Goal: Check status: Check status

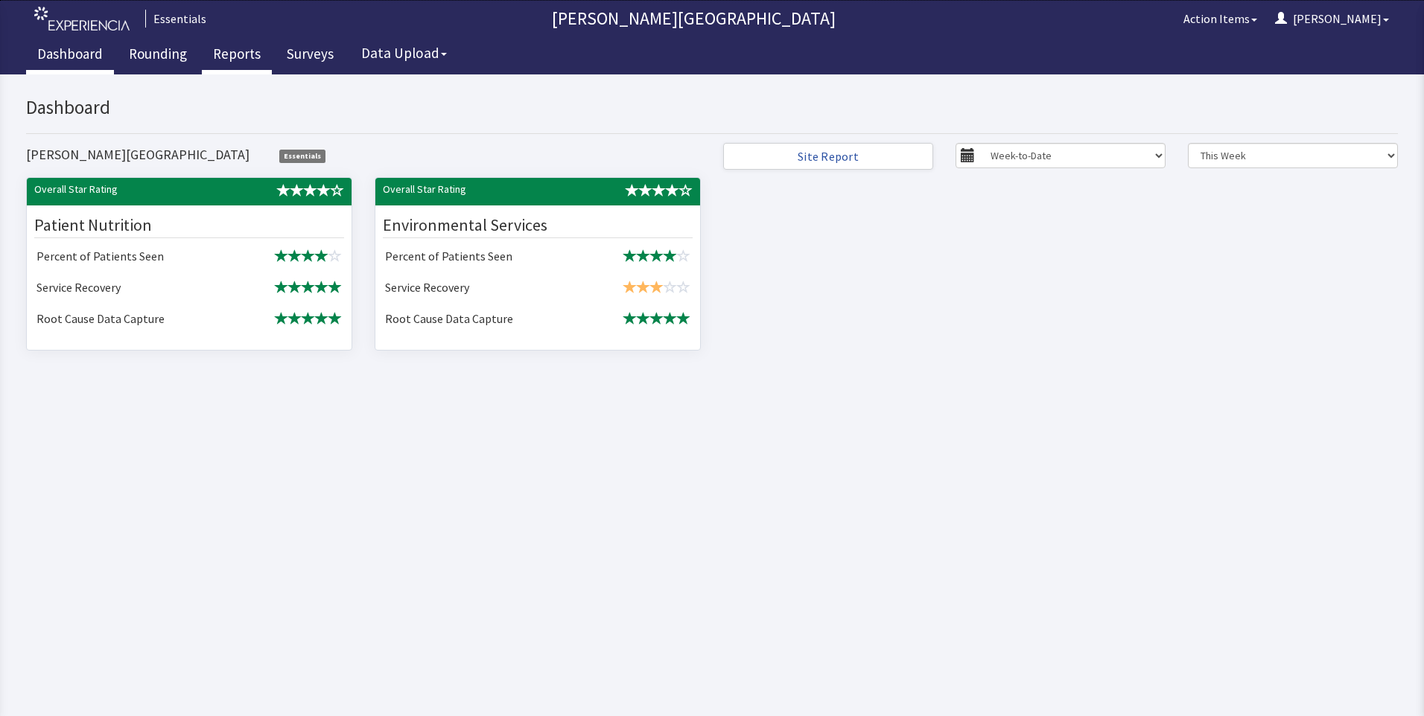
click at [235, 53] on link "Reports" at bounding box center [237, 55] width 70 height 37
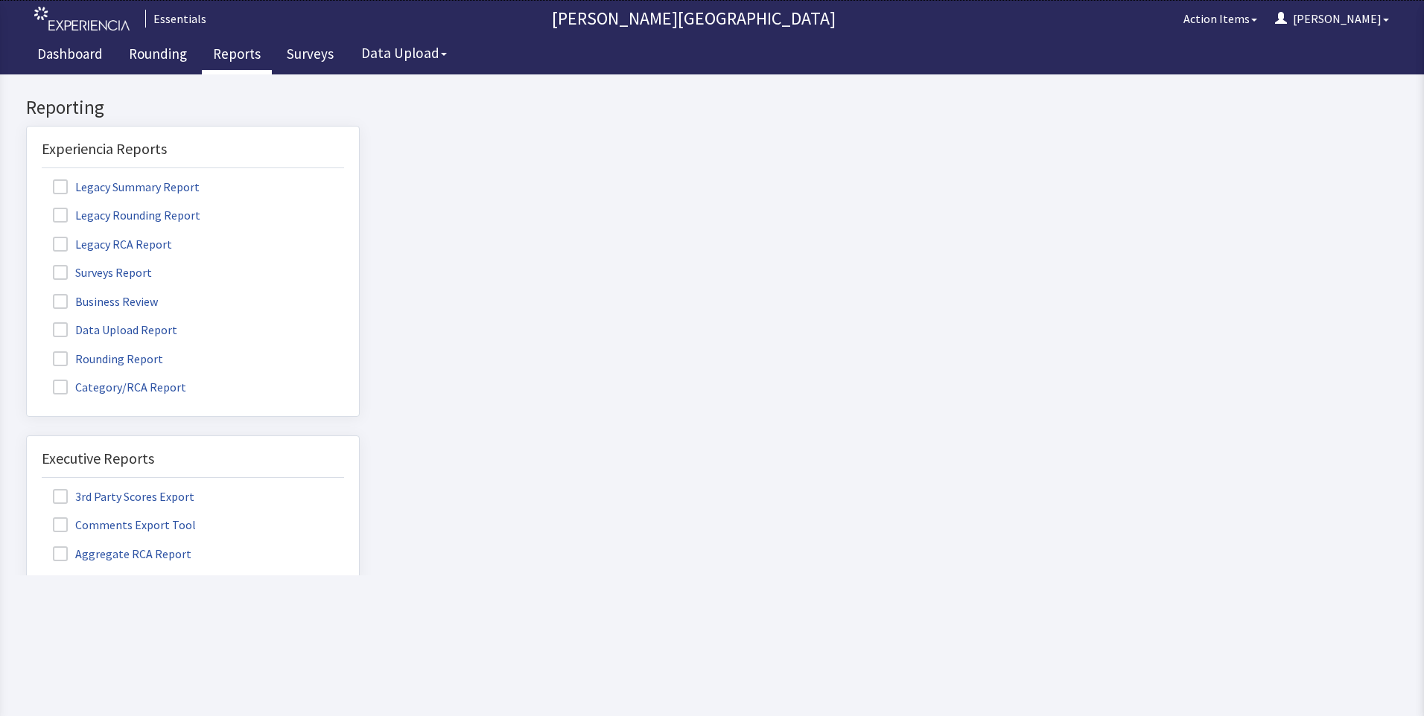
click at [63, 356] on span at bounding box center [60, 359] width 15 height 15
click at [27, 351] on input "Rounding Report" at bounding box center [27, 351] width 0 height 0
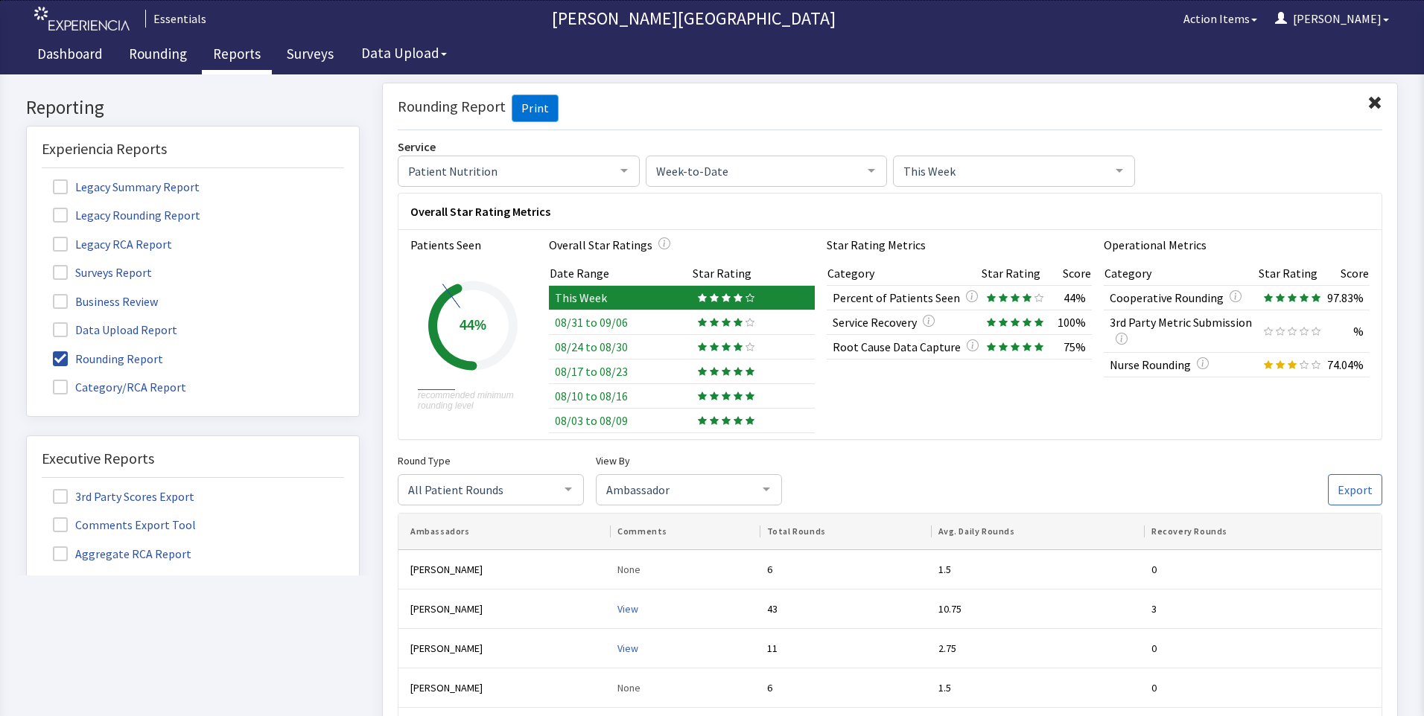
click at [842, 169] on span "Week-to-Date" at bounding box center [754, 170] width 205 height 16
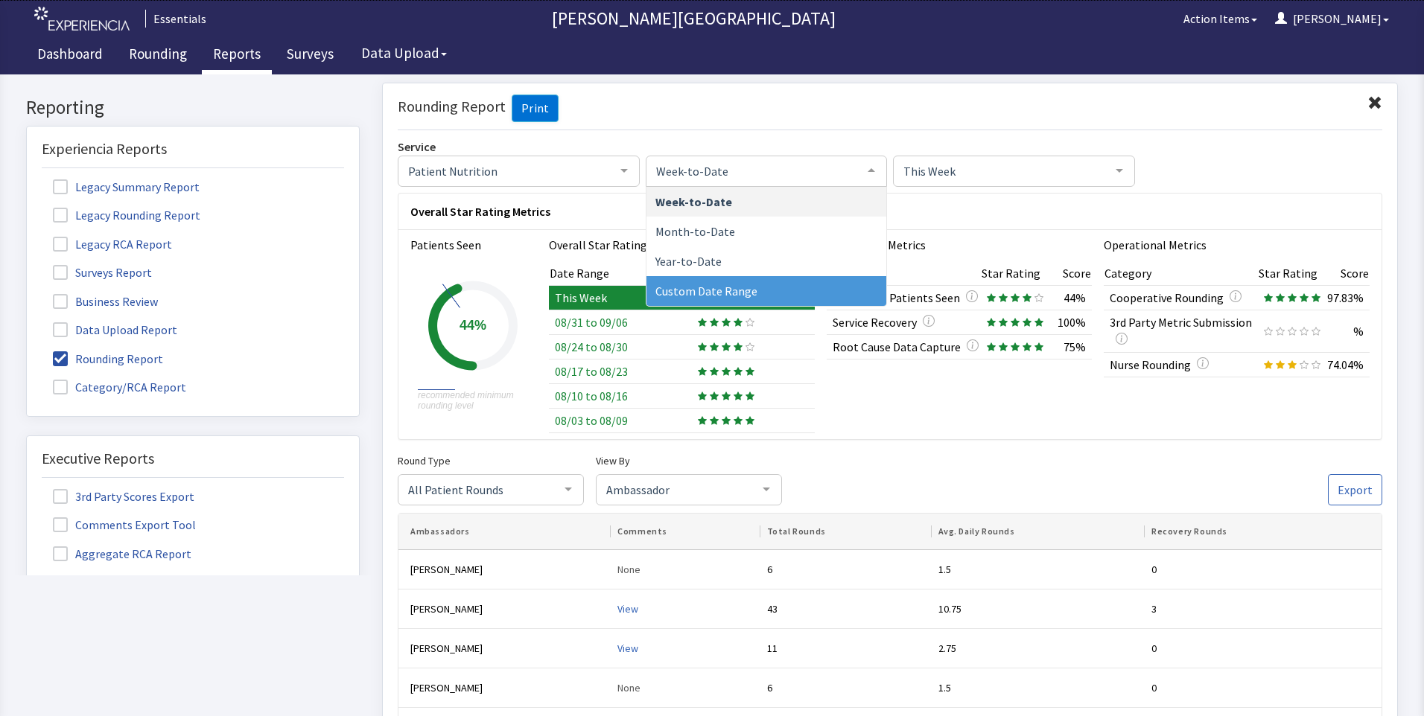
click at [701, 285] on span "Custom Date Range" at bounding box center [706, 290] width 102 height 15
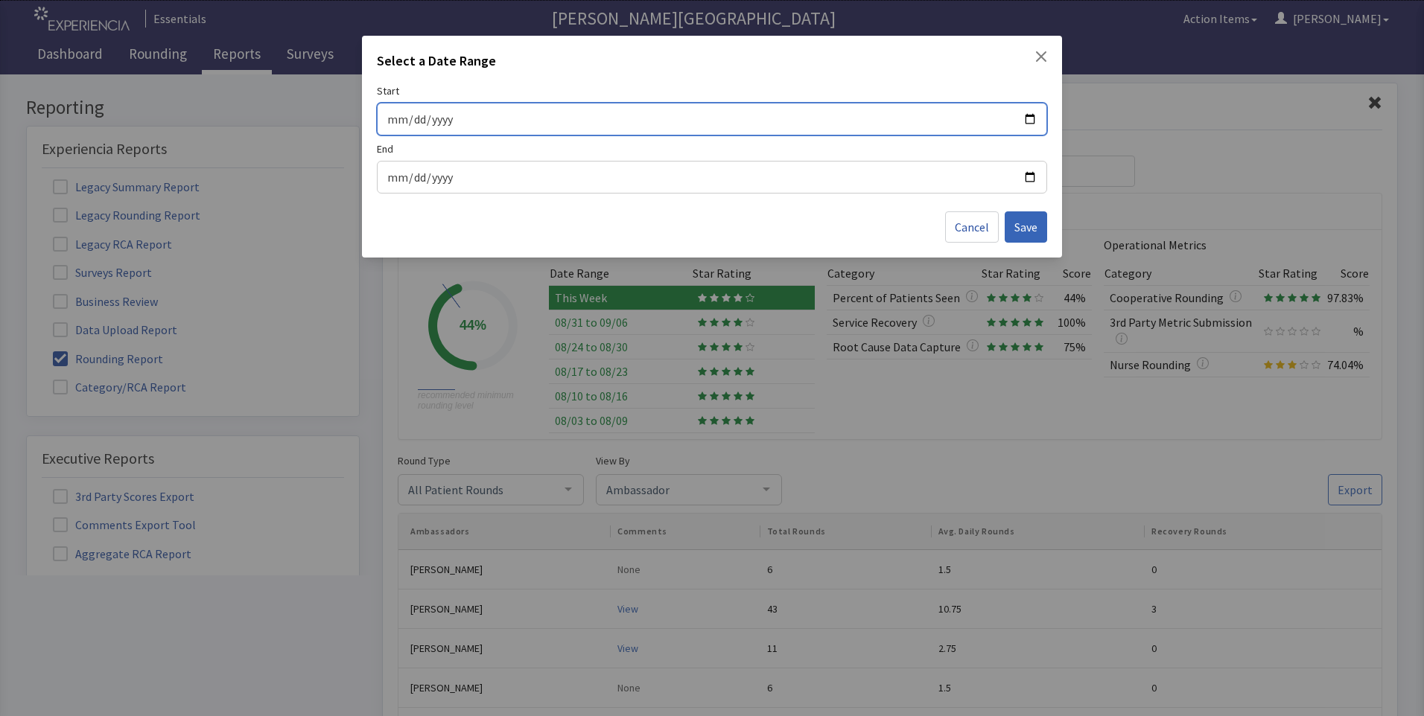
click at [1030, 115] on input "Start" at bounding box center [712, 118] width 651 height 19
type input "[DATE]"
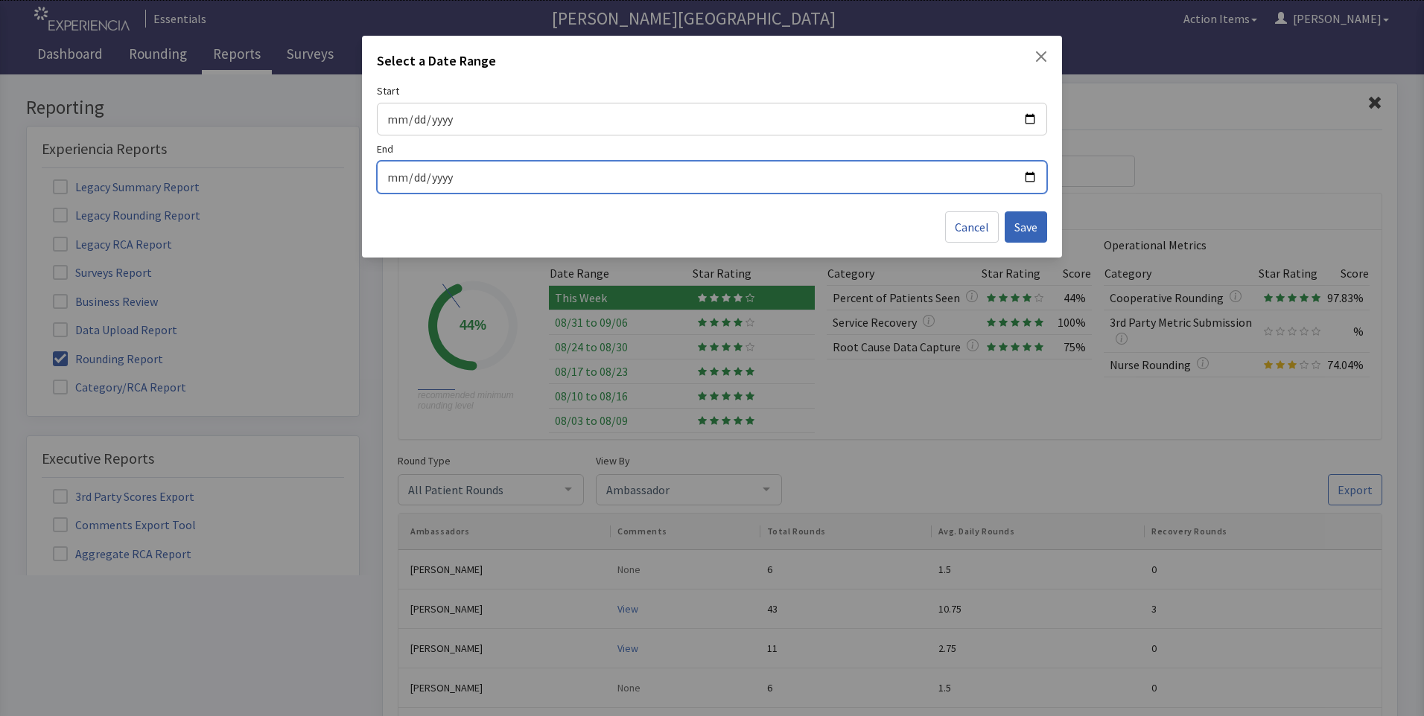
click at [1027, 177] on input "End" at bounding box center [712, 177] width 651 height 19
type input "[DATE]"
click at [1029, 225] on span "Save" at bounding box center [1025, 227] width 23 height 18
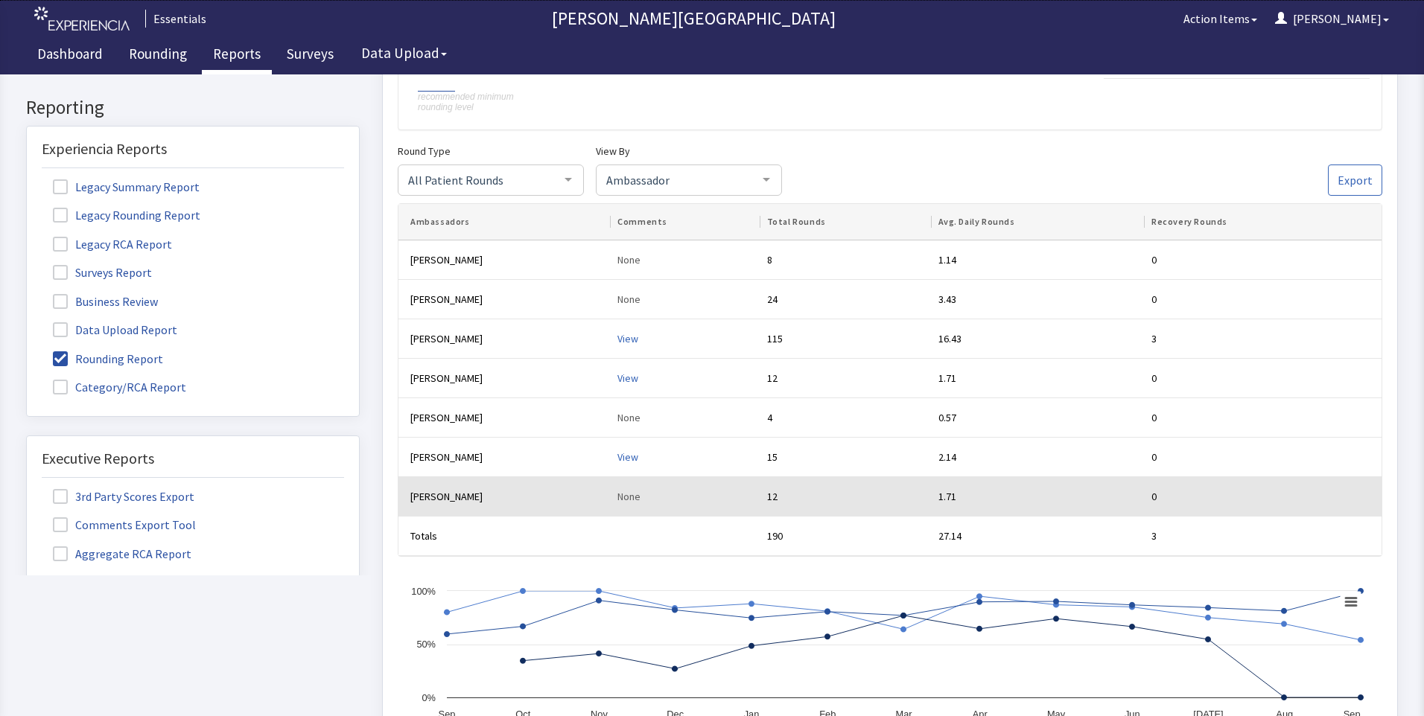
scroll to position [298, 0]
